Goal: Check status

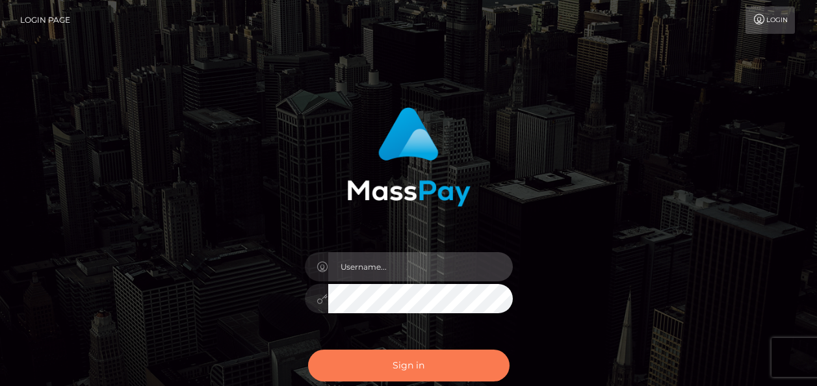
type input "india.of"
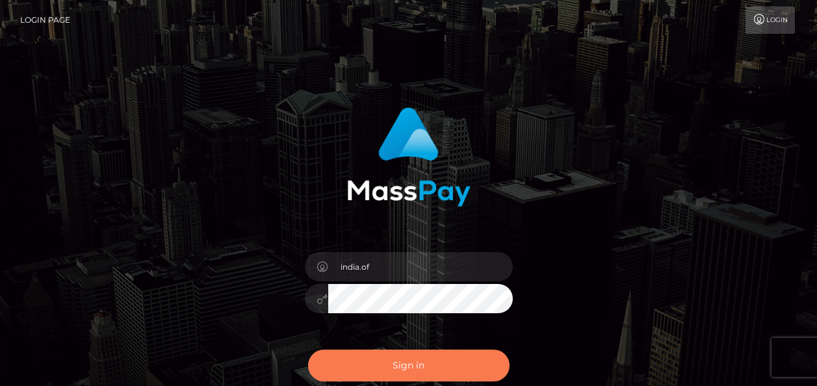
click at [412, 362] on button "Sign in" at bounding box center [408, 365] width 201 height 32
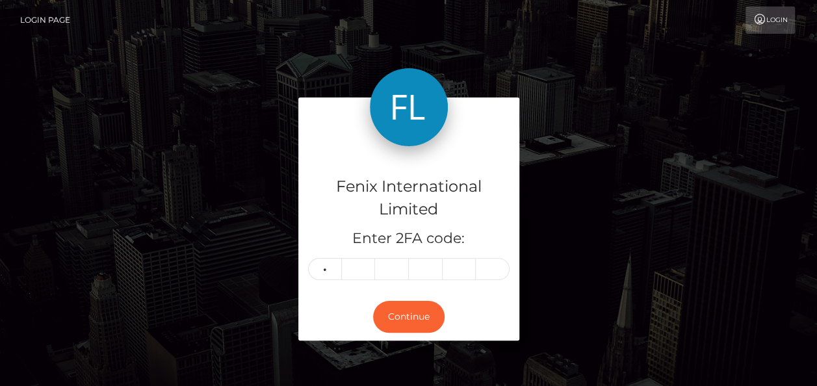
type input "0"
type input "5"
type input "8"
type input "2"
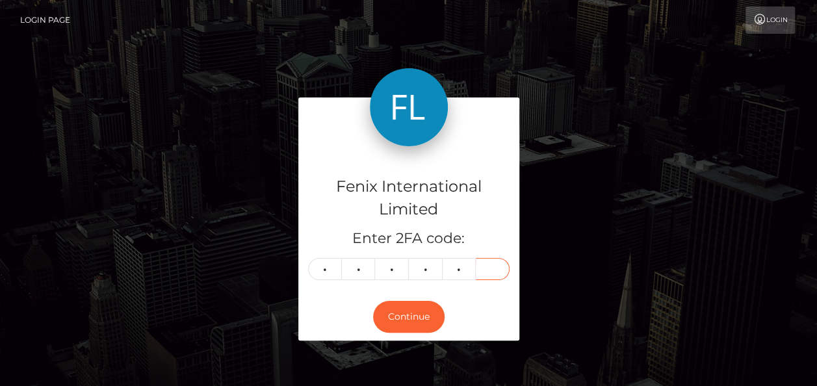
type input "1"
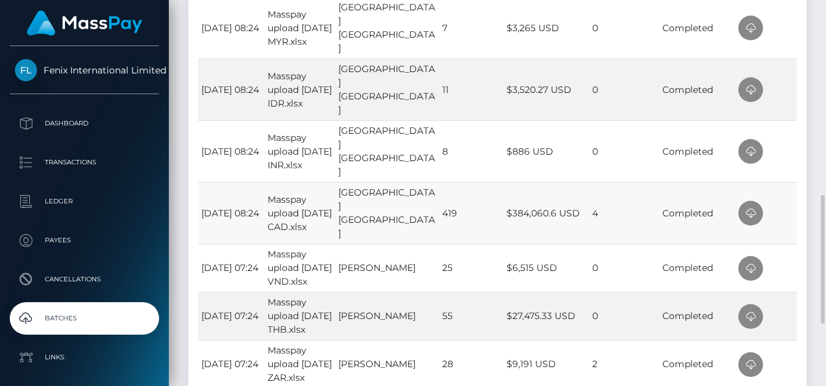
scroll to position [520, 0]
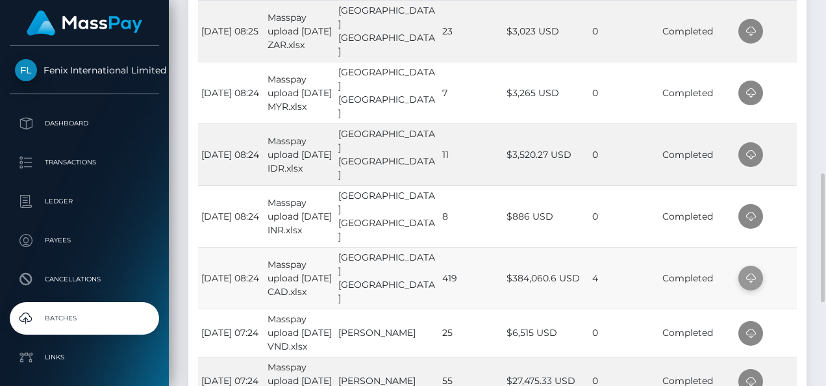
click at [743, 275] on icon at bounding box center [751, 278] width 16 height 16
click at [747, 212] on icon at bounding box center [751, 217] width 16 height 16
click at [786, 168] on td at bounding box center [766, 154] width 62 height 62
click at [752, 155] on icon at bounding box center [751, 155] width 16 height 16
click at [782, 102] on td at bounding box center [766, 93] width 62 height 62
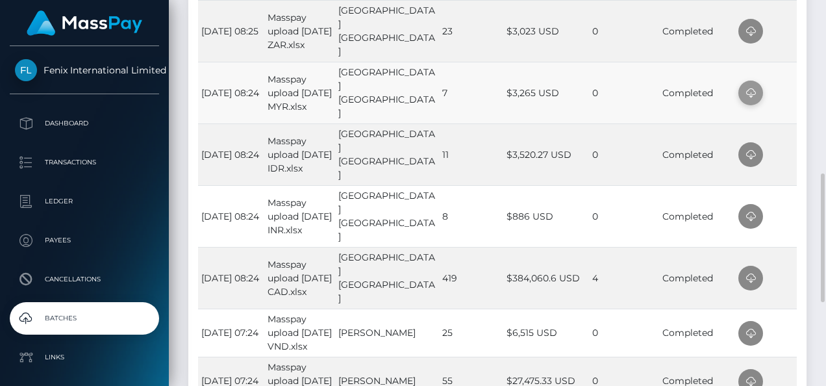
click at [744, 91] on icon at bounding box center [751, 93] width 16 height 16
click at [782, 44] on td at bounding box center [766, 31] width 62 height 62
click at [750, 31] on icon at bounding box center [751, 31] width 16 height 16
click at [781, 31] on td at bounding box center [766, 31] width 62 height 62
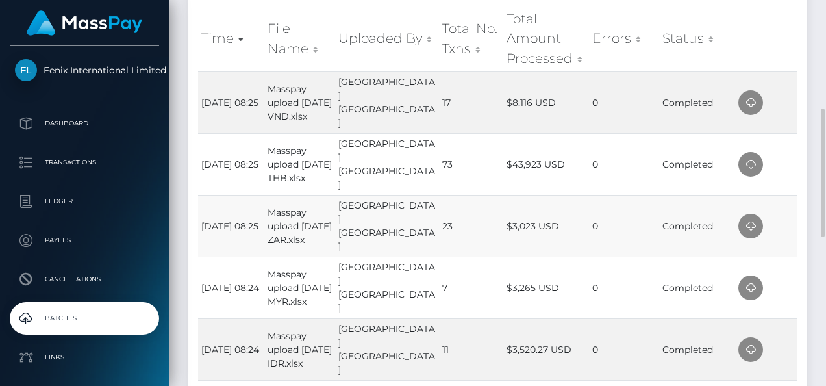
scroll to position [260, 0]
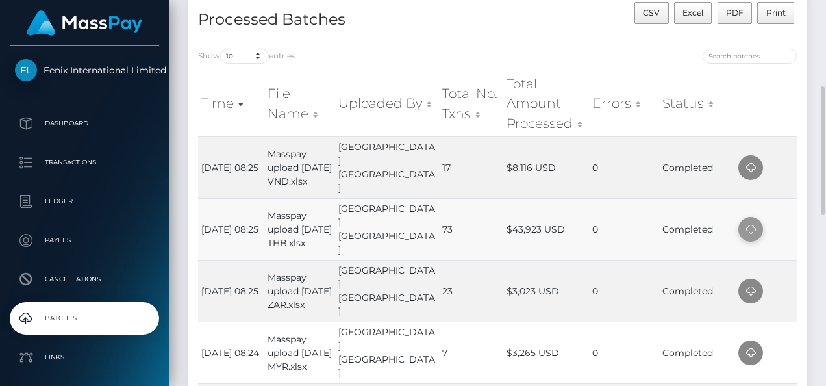
click at [743, 228] on icon at bounding box center [751, 230] width 16 height 16
click at [754, 167] on icon at bounding box center [751, 168] width 16 height 16
click at [466, 26] on h4 "Processed Batches" at bounding box center [343, 19] width 290 height 23
click at [826, 65] on div at bounding box center [822, 193] width 10 height 386
